Goal: Information Seeking & Learning: Learn about a topic

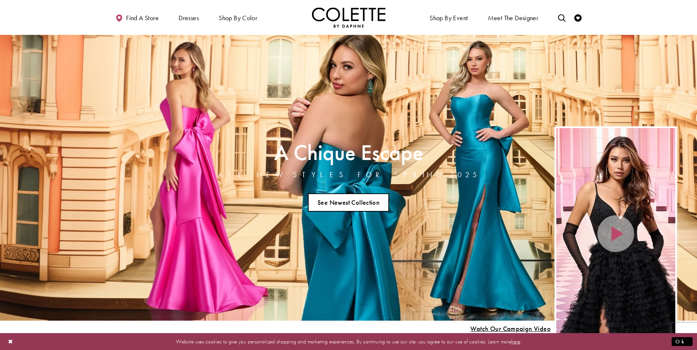
drag, startPoint x: 0, startPoint y: 0, endPoint x: 345, endPoint y: 197, distance: 397.3
click at [345, 197] on link "See Newest Collection" at bounding box center [349, 203] width 82 height 18
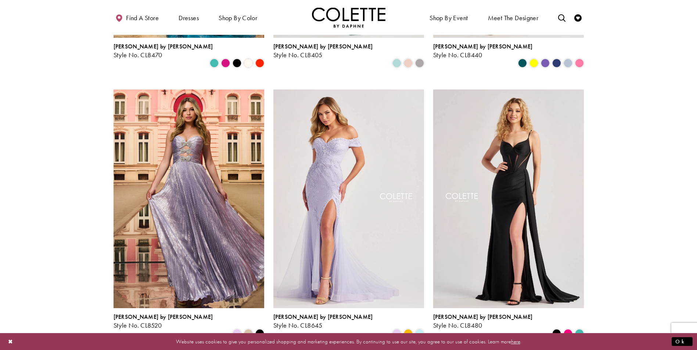
scroll to position [404, 0]
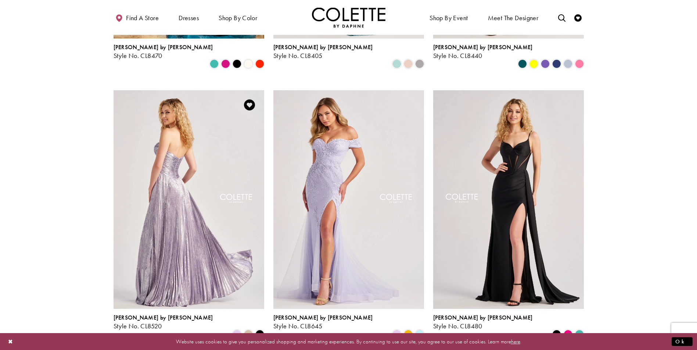
click at [184, 180] on img "Visit Colette by Daphne Style No. CL8520 Page" at bounding box center [188, 199] width 151 height 219
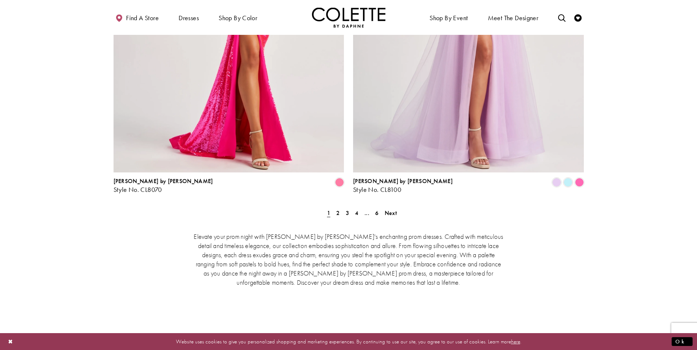
scroll to position [1506, 0]
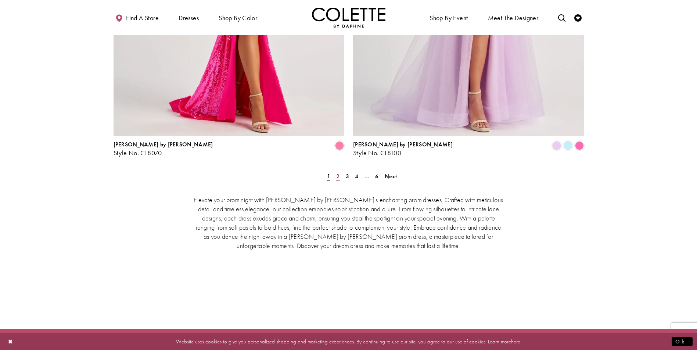
click at [338, 173] on span "2" at bounding box center [337, 177] width 3 height 8
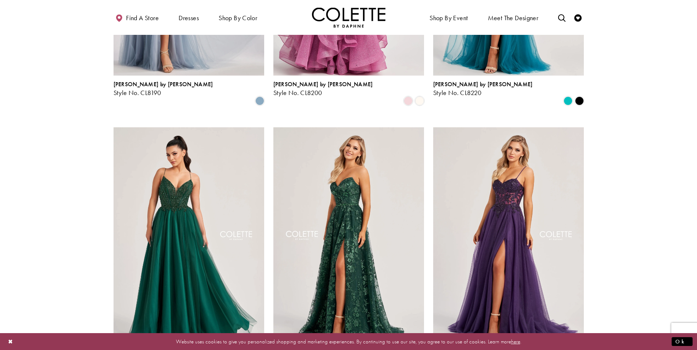
scroll to position [923, 0]
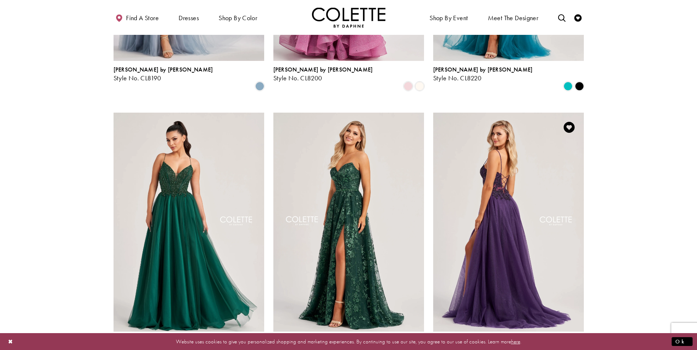
click at [525, 208] on img "Visit Colette by Daphne Style No. CL8280 Page" at bounding box center [508, 222] width 151 height 219
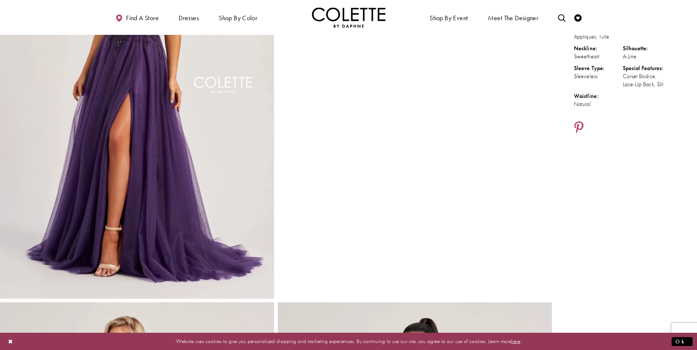
scroll to position [184, 0]
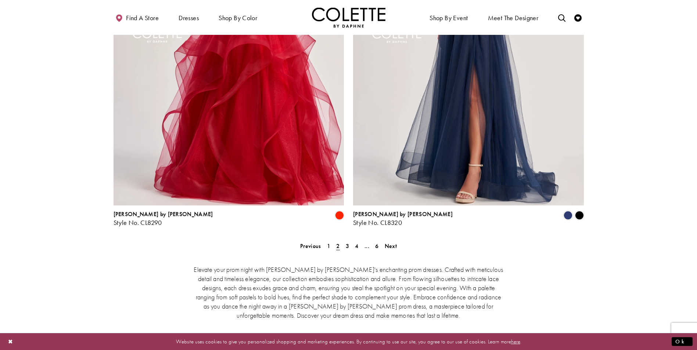
scroll to position [1437, 0]
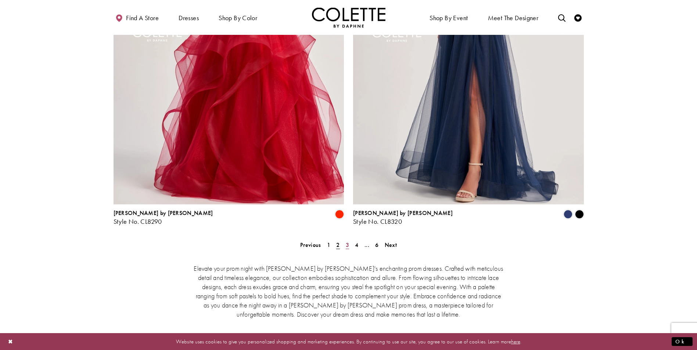
click at [349, 240] on link "3" at bounding box center [347, 245] width 8 height 11
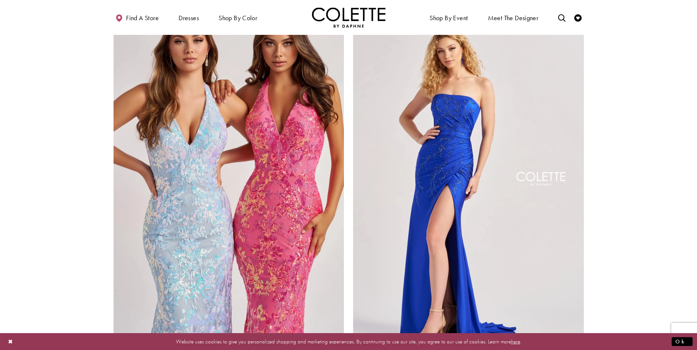
scroll to position [1474, 0]
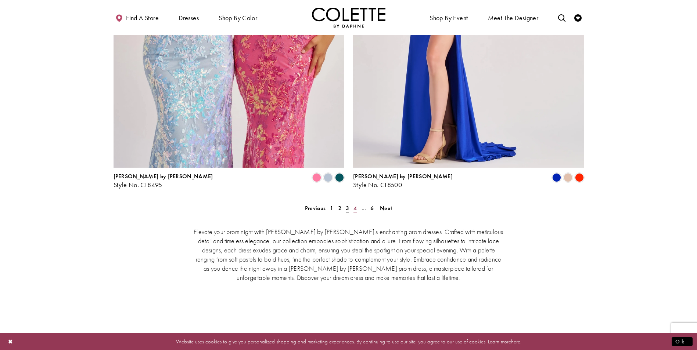
click at [354, 205] on span "4" at bounding box center [354, 209] width 3 height 8
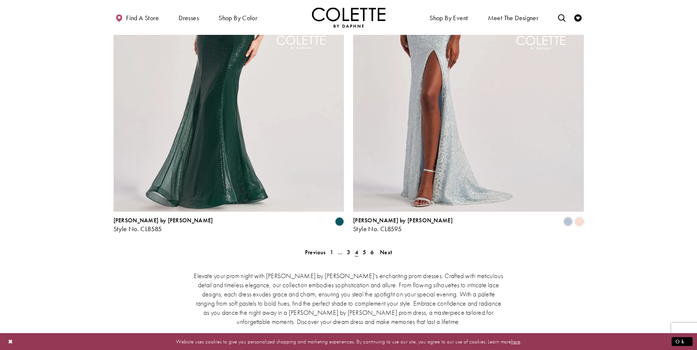
scroll to position [1511, 0]
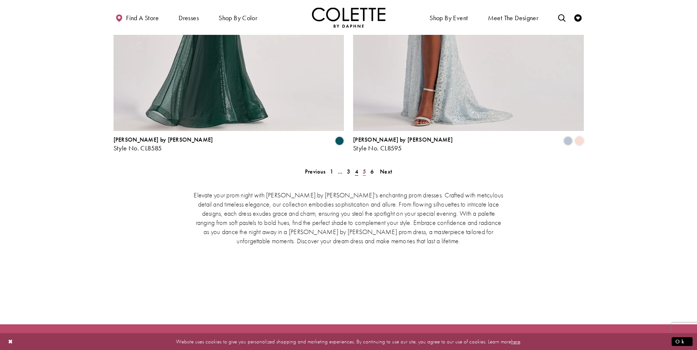
click at [365, 168] on span "5" at bounding box center [363, 172] width 3 height 8
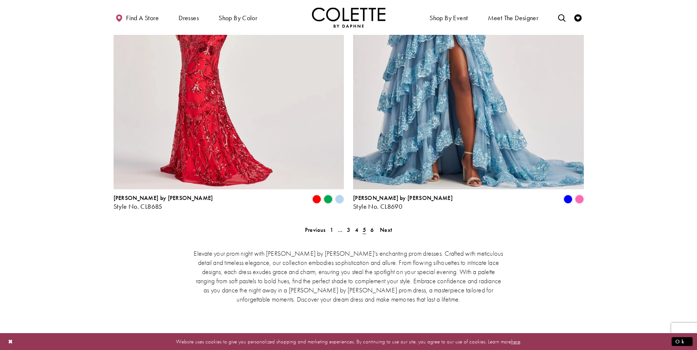
scroll to position [1547, 0]
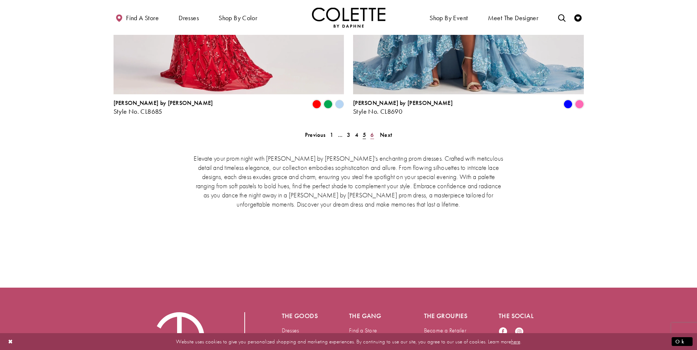
click at [372, 131] on span "6" at bounding box center [371, 135] width 3 height 8
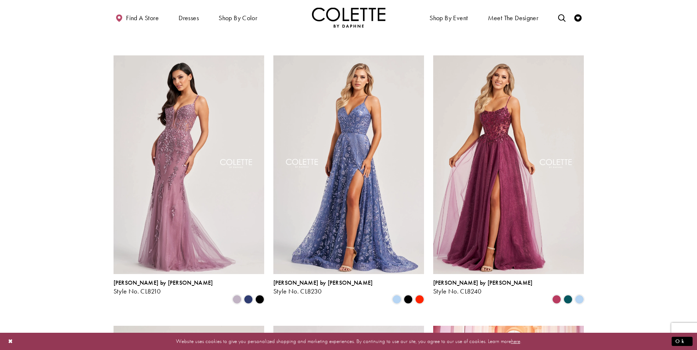
scroll to position [446, 0]
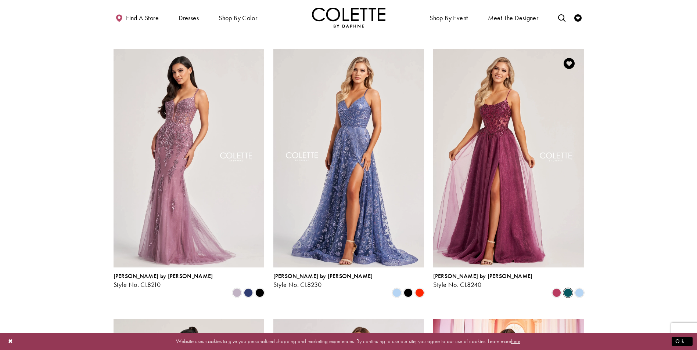
click at [567, 289] on span "Product List" at bounding box center [567, 293] width 9 height 9
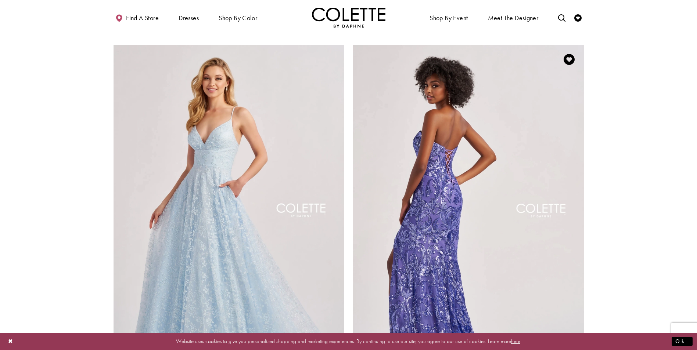
scroll to position [850, 0]
